Goal: Task Accomplishment & Management: Manage account settings

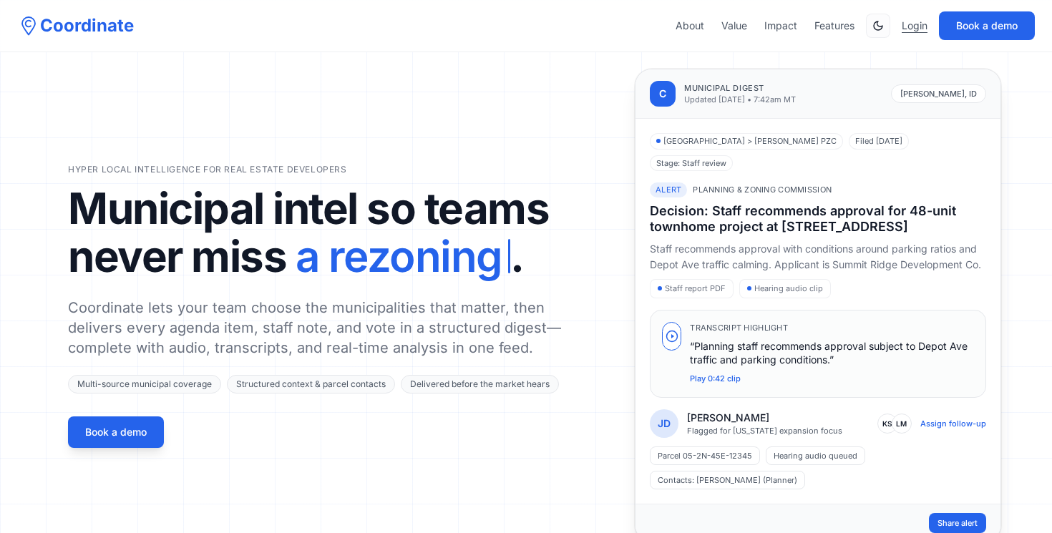
click at [905, 24] on link "Login" at bounding box center [915, 26] width 26 height 14
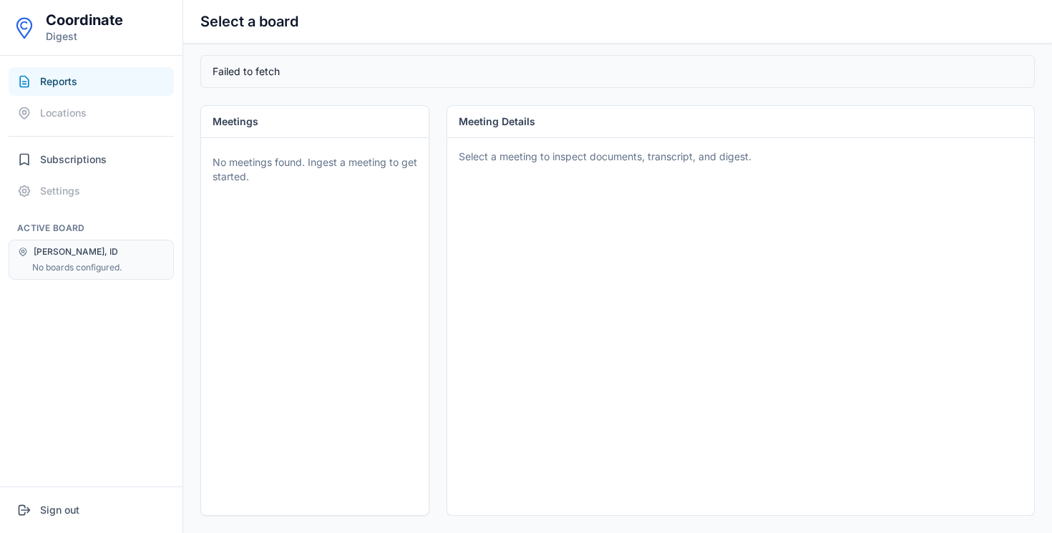
click at [77, 175] on div "Reports Locations Subscriptions Settings" at bounding box center [91, 136] width 183 height 138
click at [78, 172] on button "Subscriptions" at bounding box center [91, 159] width 165 height 29
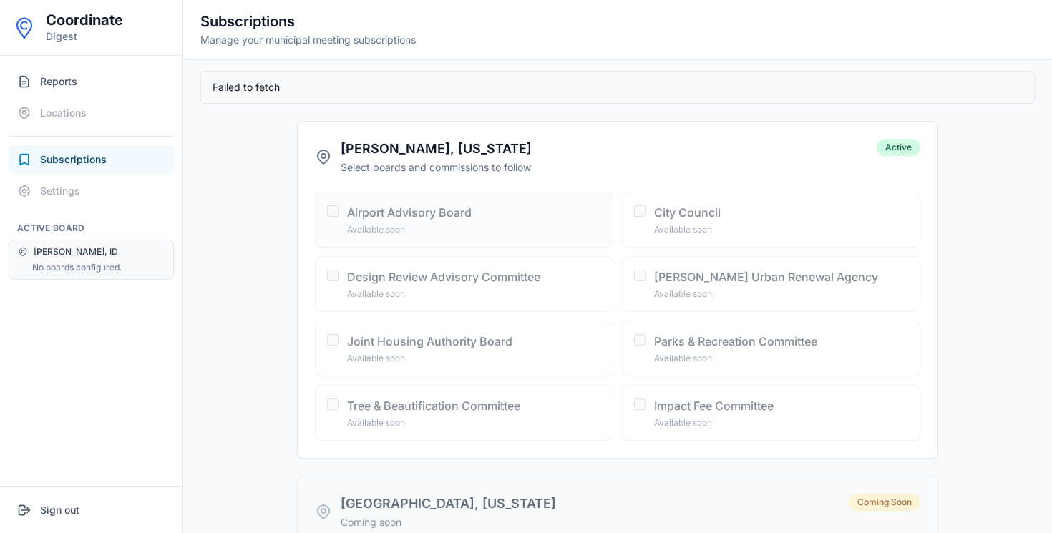
click at [348, 221] on div "Airport Advisory Board" at bounding box center [474, 212] width 254 height 17
click at [596, 213] on div "Airport Advisory Board" at bounding box center [474, 212] width 254 height 17
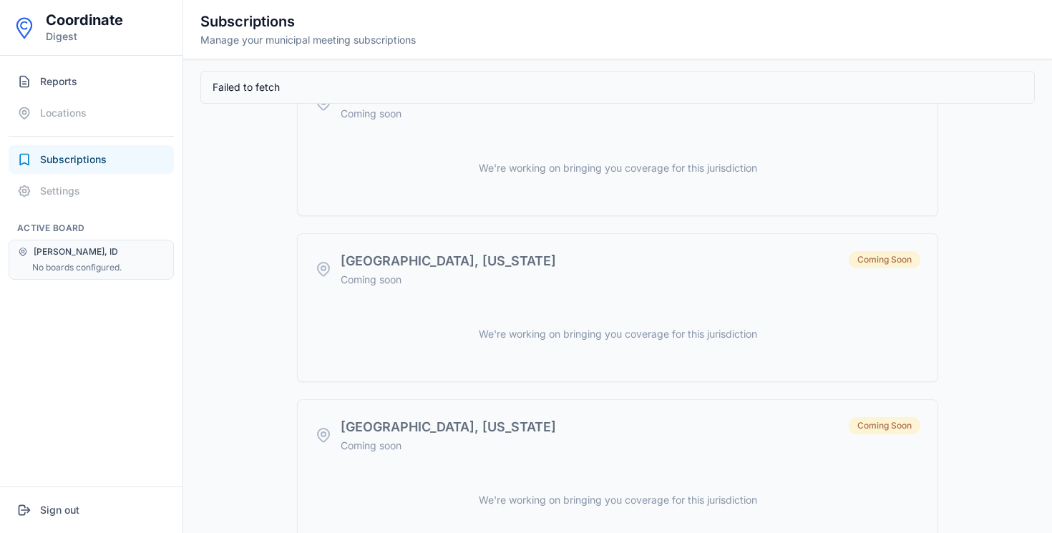
scroll to position [515, 0]
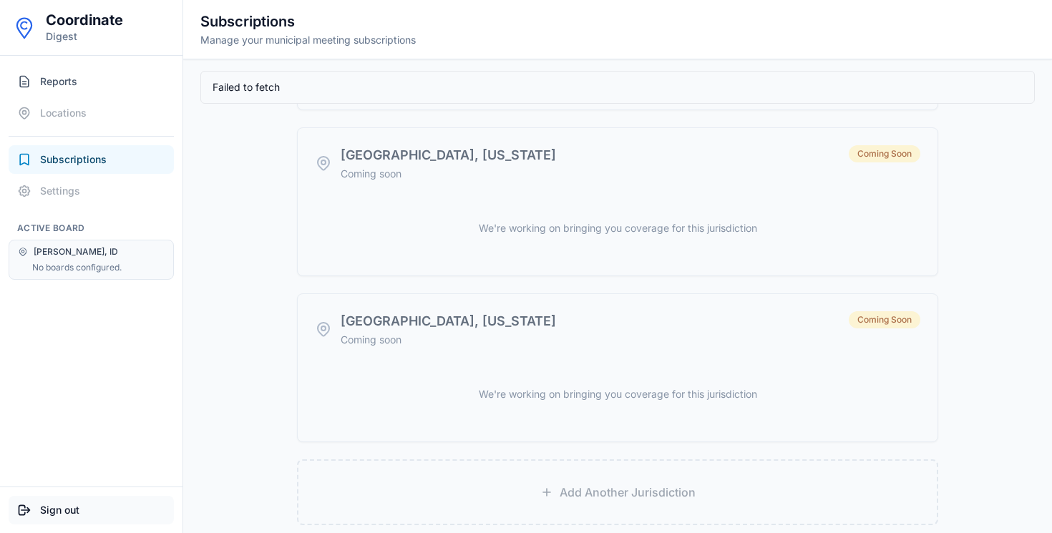
click at [68, 507] on button "Sign out" at bounding box center [91, 510] width 165 height 29
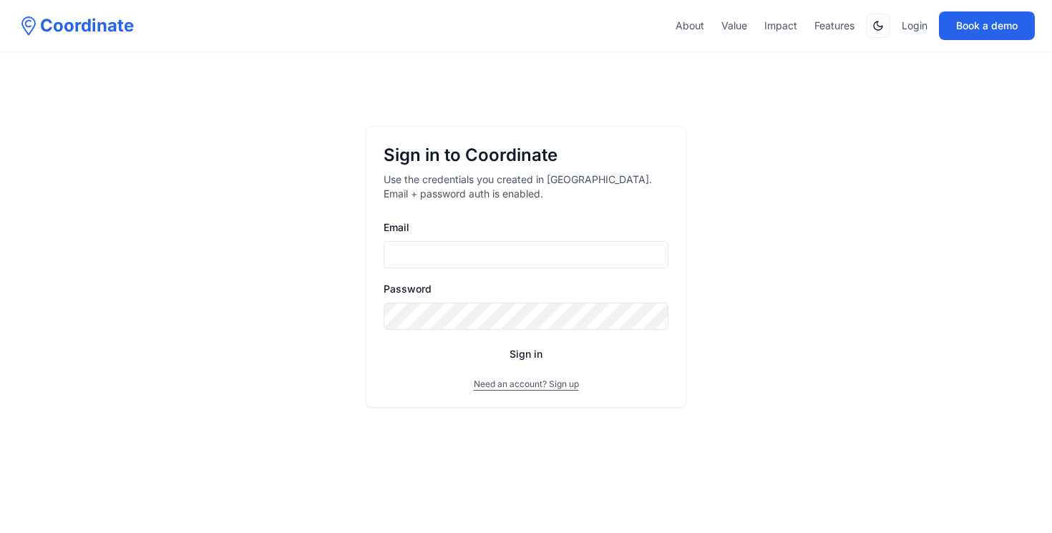
click at [500, 250] on input "Email" at bounding box center [526, 254] width 285 height 27
type input "**********"
click at [384, 342] on button "Sign in" at bounding box center [526, 355] width 285 height 26
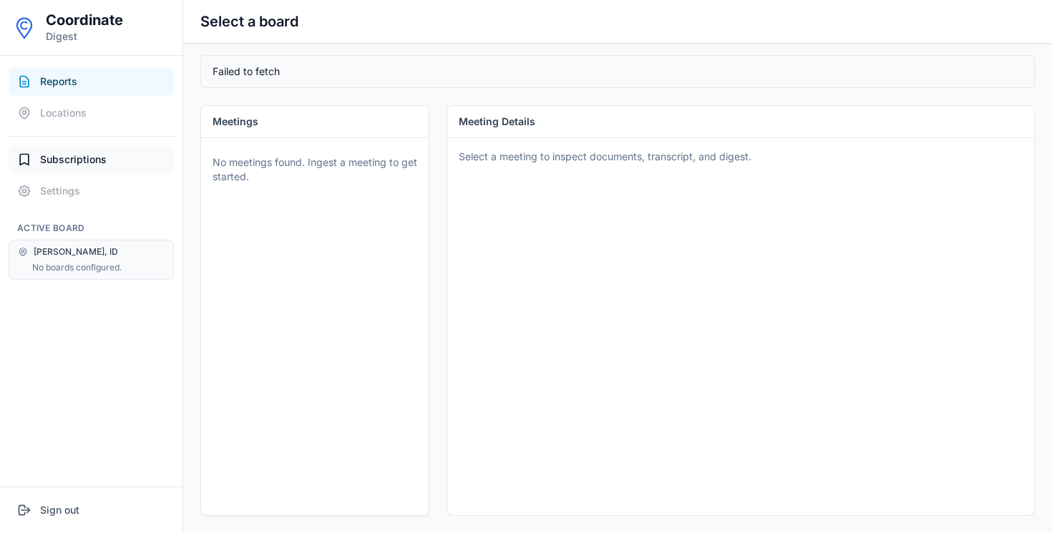
click at [89, 151] on button "Subscriptions" at bounding box center [91, 159] width 165 height 29
